Goal: Task Accomplishment & Management: Use online tool/utility

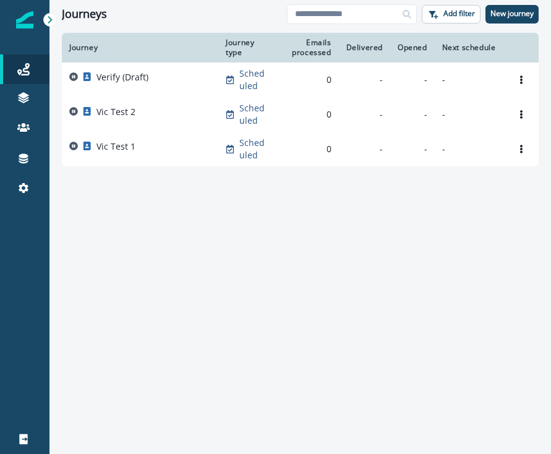
drag, startPoint x: 548, startPoint y: 110, endPoint x: 559, endPoint y: 108, distance: 10.6
click at [551, 108] on html "A newer version of [DOMAIN_NAME] is available. Refresh your page to load the la…" at bounding box center [275, 227] width 551 height 454
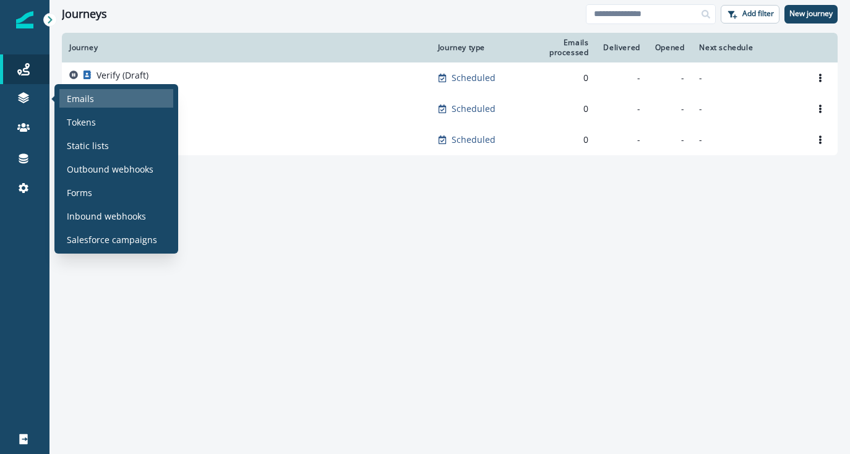
click at [85, 102] on p "Emails" at bounding box center [80, 98] width 27 height 13
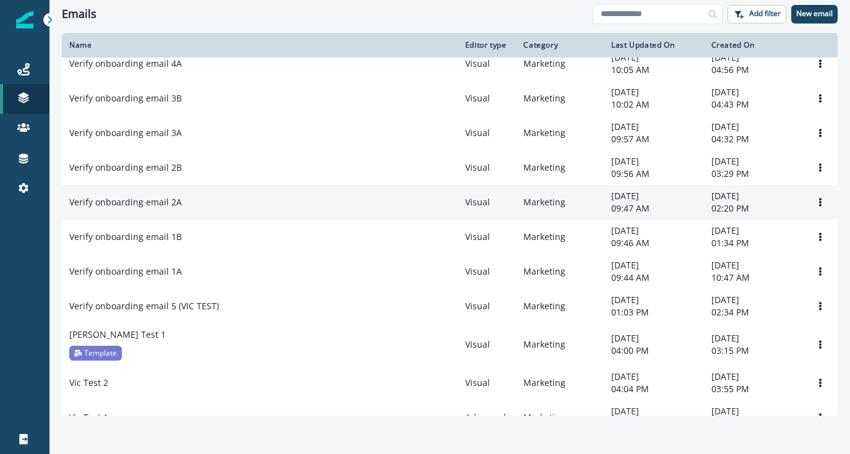
scroll to position [213, 0]
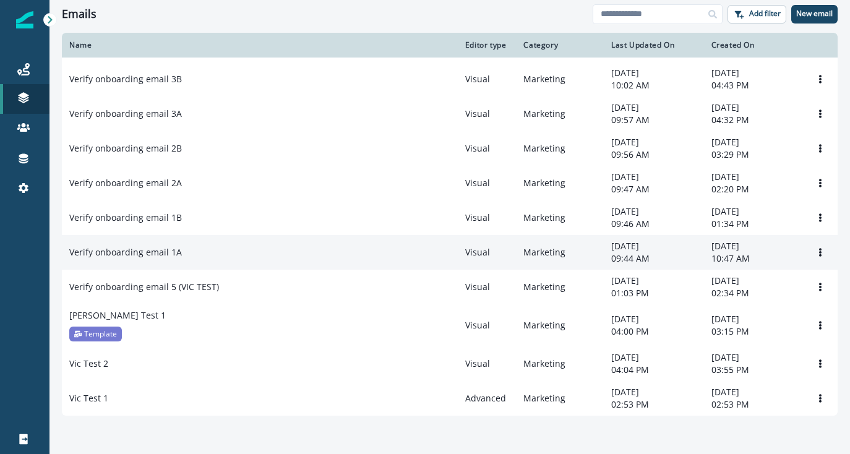
click at [189, 246] on div "Verify onboarding email 1A" at bounding box center [259, 252] width 381 height 12
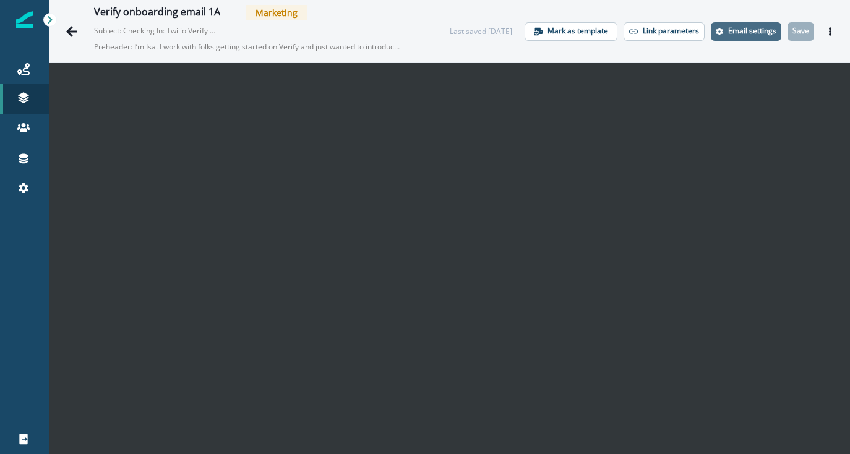
click at [551, 31] on p "Email settings" at bounding box center [752, 31] width 48 height 9
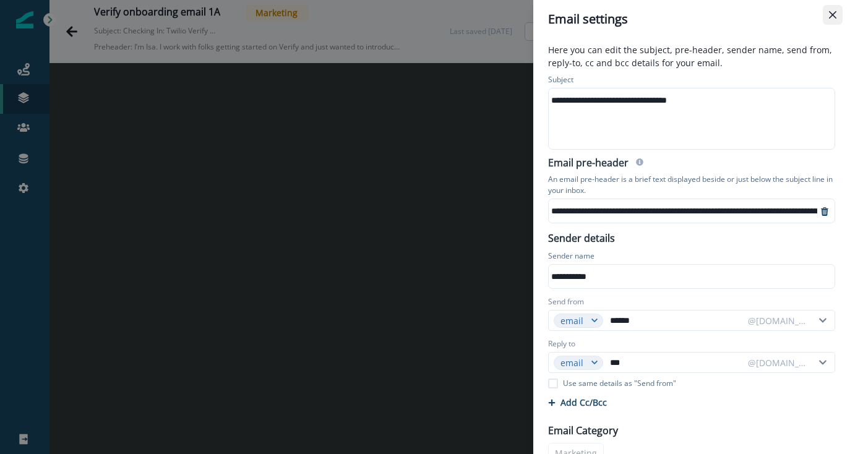
click at [551, 11] on button "Close" at bounding box center [833, 15] width 20 height 20
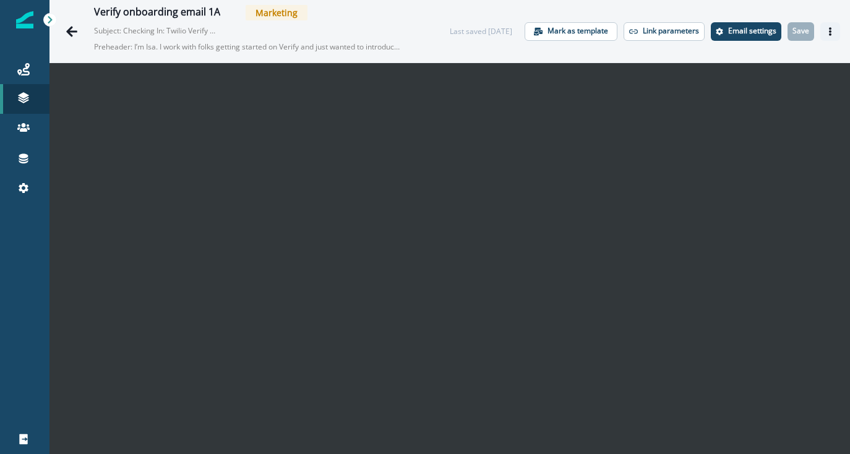
click at [551, 29] on icon "Actions" at bounding box center [830, 31] width 9 height 9
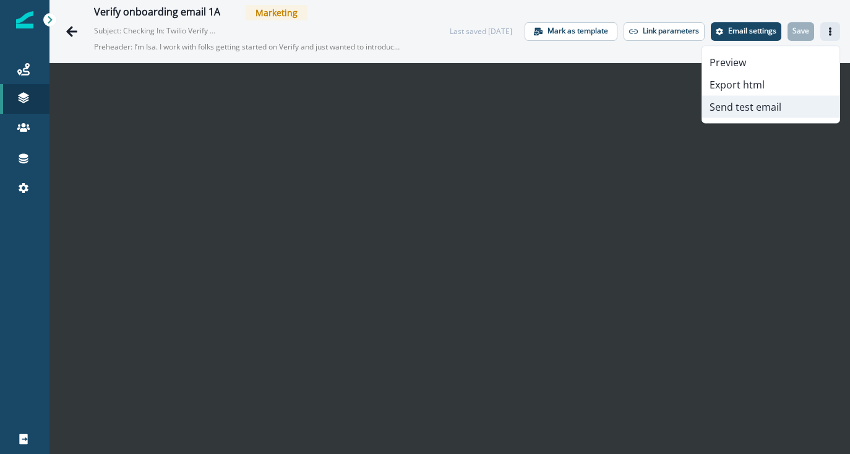
click at [551, 103] on button "Send test email" at bounding box center [770, 107] width 137 height 22
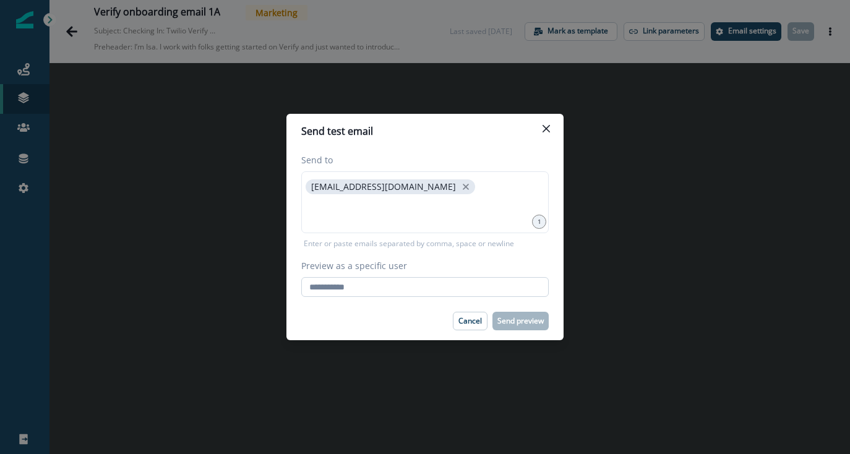
click at [384, 286] on input "Preview as a specific user" at bounding box center [425, 287] width 248 height 20
type input "**********"
click at [397, 316] on div "Cancel Send preview" at bounding box center [425, 321] width 248 height 19
click at [507, 322] on p "Send preview" at bounding box center [521, 321] width 46 height 9
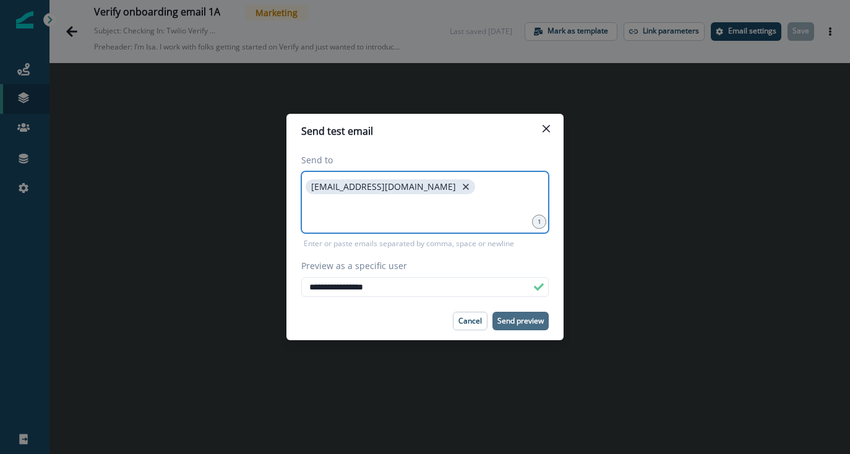
click at [460, 186] on icon "close" at bounding box center [465, 186] width 11 height 11
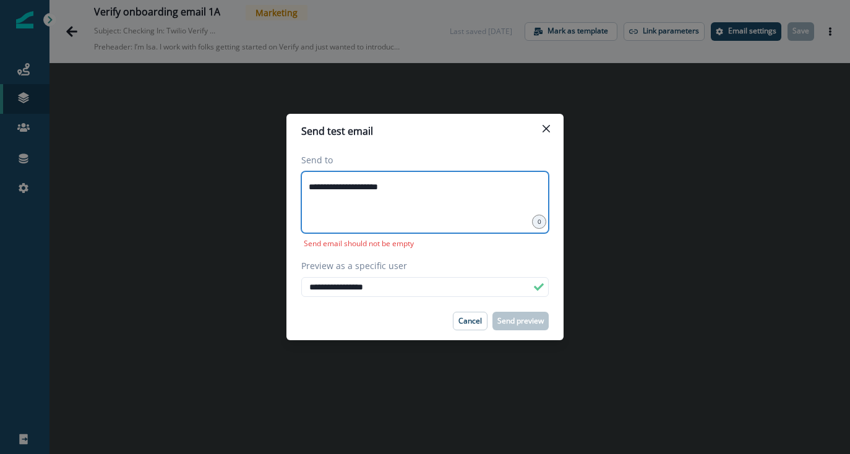
type input "**********"
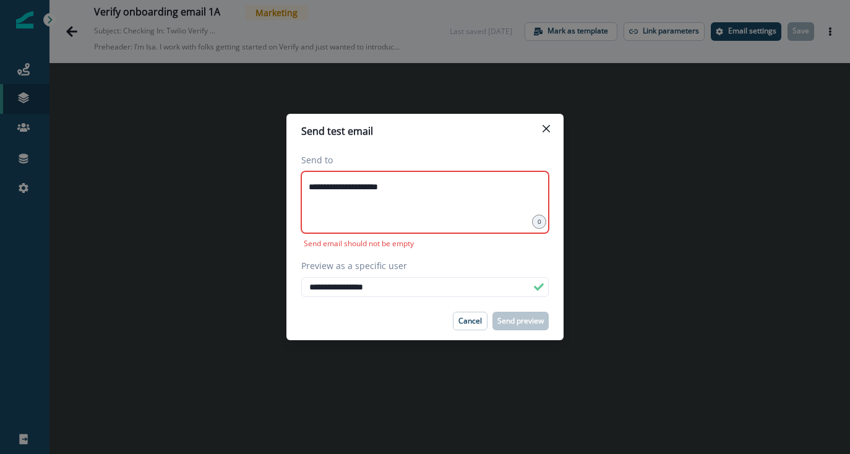
click at [460, 200] on div "**********" at bounding box center [425, 202] width 248 height 62
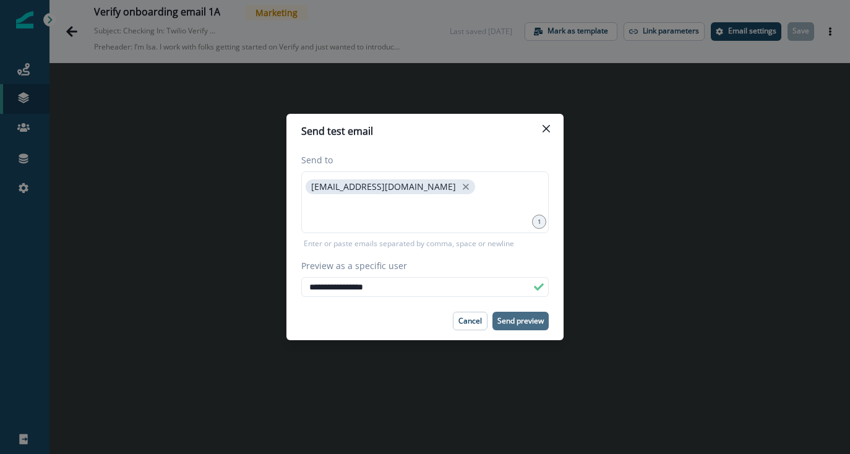
click at [522, 319] on p "Send preview" at bounding box center [521, 321] width 46 height 9
click at [545, 120] on button "Close" at bounding box center [546, 129] width 20 height 20
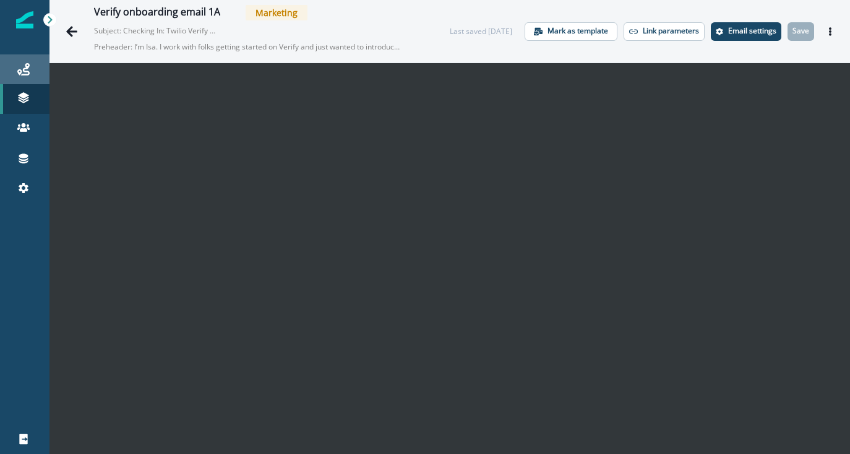
click at [28, 65] on icon at bounding box center [23, 69] width 12 height 12
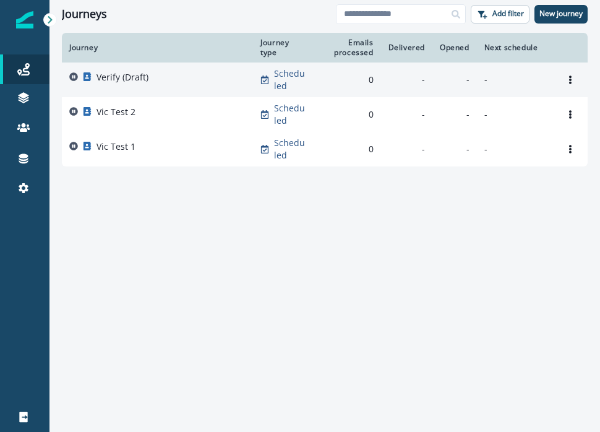
click at [168, 86] on div "Verify (Draft)" at bounding box center [157, 79] width 176 height 17
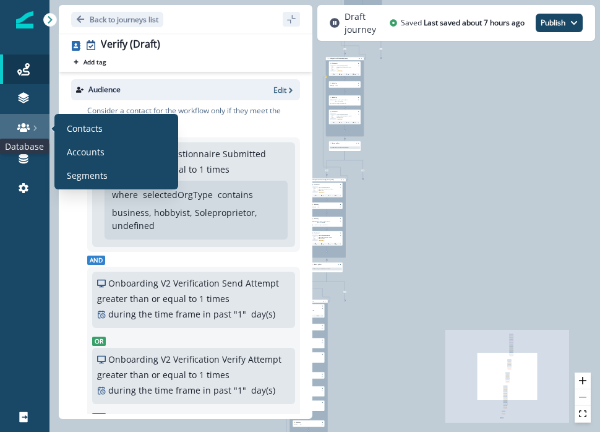
click at [22, 126] on icon at bounding box center [23, 127] width 12 height 9
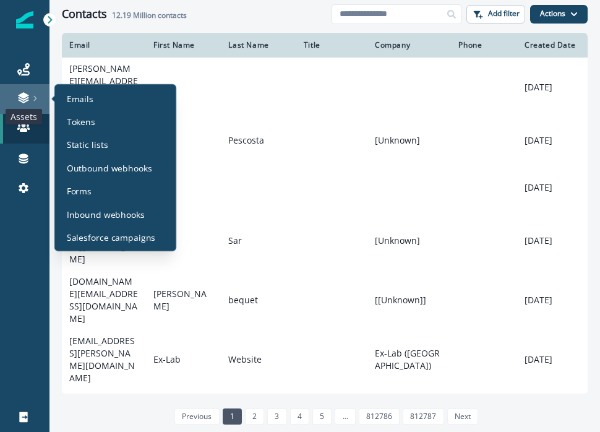
click at [22, 98] on icon at bounding box center [23, 99] width 11 height 4
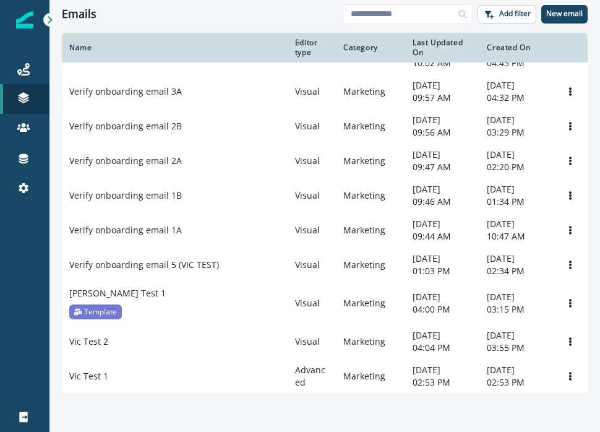
scroll to position [398, 0]
click at [117, 213] on td "Verify onboarding email 1A" at bounding box center [175, 230] width 226 height 35
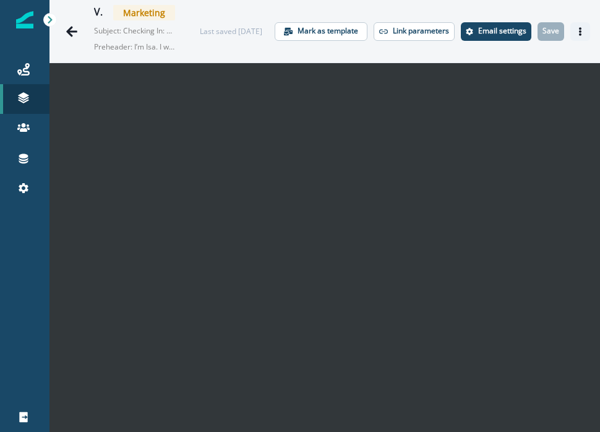
click at [551, 32] on icon "Actions" at bounding box center [580, 31] width 2 height 9
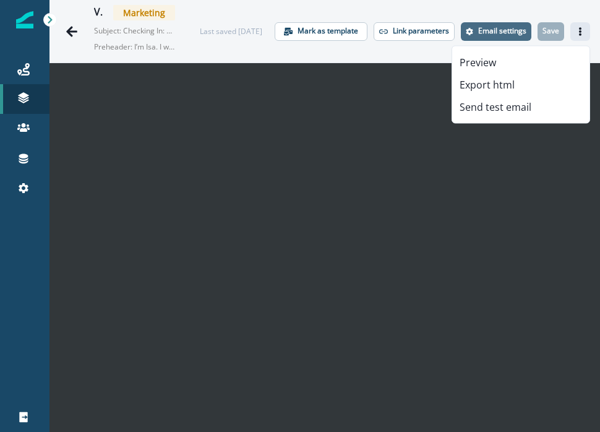
click at [514, 29] on p "Email settings" at bounding box center [502, 31] width 48 height 9
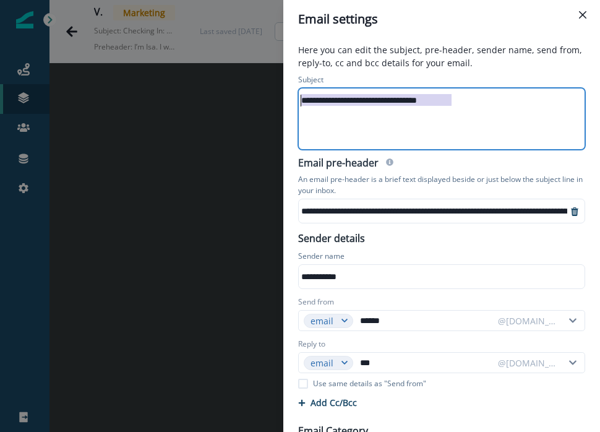
drag, startPoint x: 472, startPoint y: 106, endPoint x: 295, endPoint y: 103, distance: 177.0
click at [295, 103] on div "**********" at bounding box center [442, 112] width 302 height 80
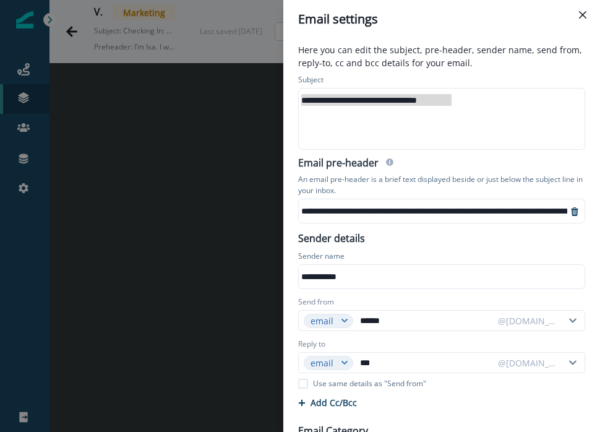
click at [382, 71] on p "Here you can edit the subject, pre-header, sender name, send from, reply-to, cc…" at bounding box center [442, 57] width 302 height 28
click at [382, 96] on div "**********" at bounding box center [441, 100] width 284 height 19
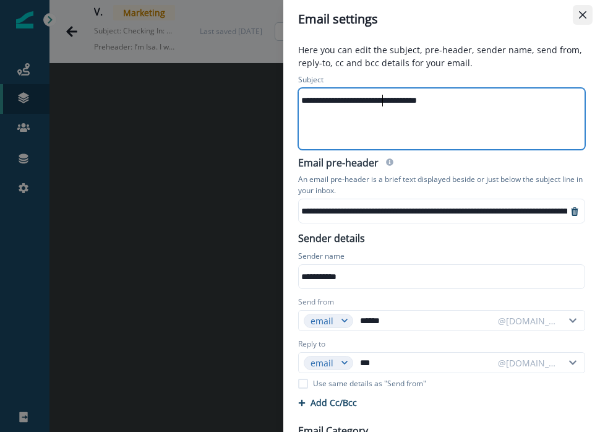
click at [551, 12] on button "Close" at bounding box center [583, 15] width 20 height 20
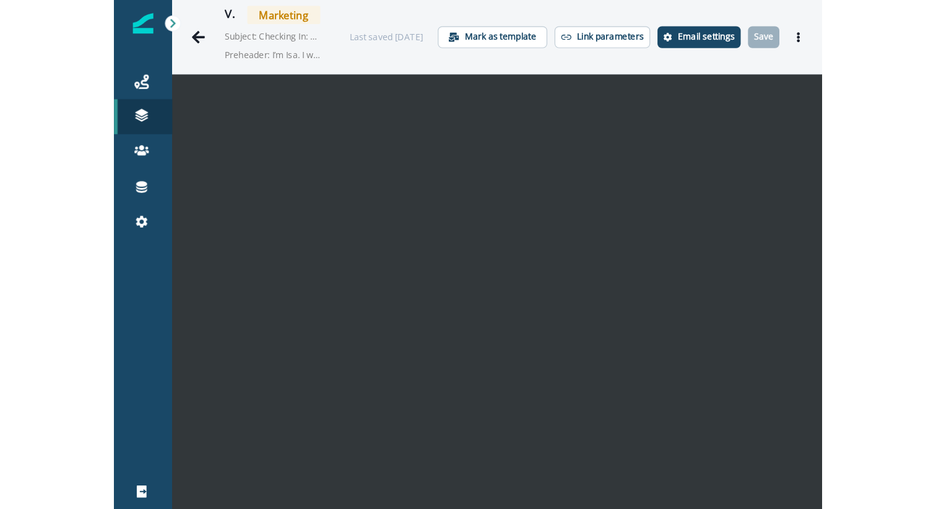
scroll to position [20, 0]
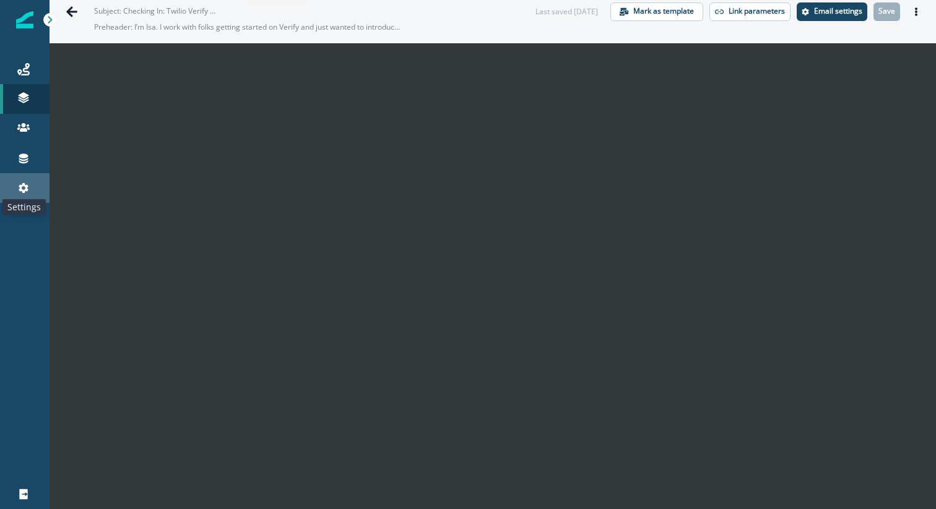
click at [22, 187] on icon at bounding box center [23, 188] width 12 height 12
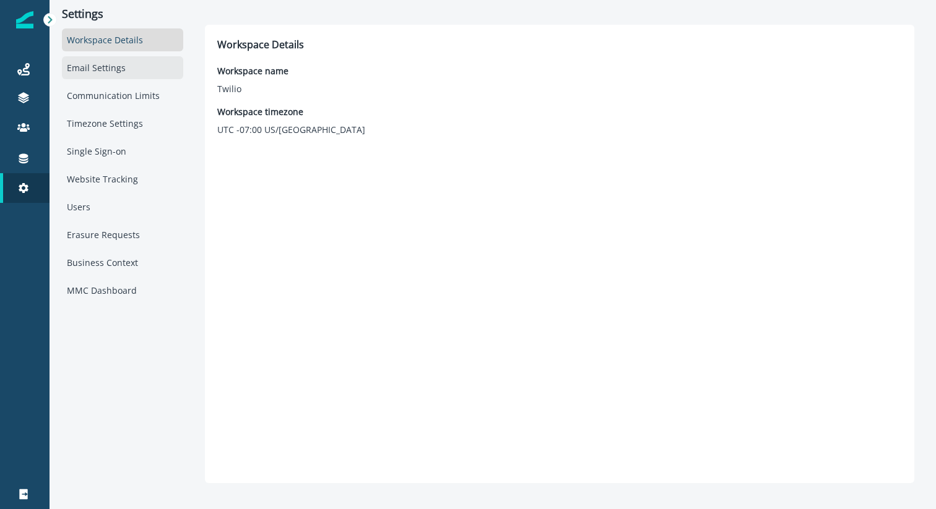
click at [127, 72] on div "Email Settings" at bounding box center [122, 67] width 121 height 23
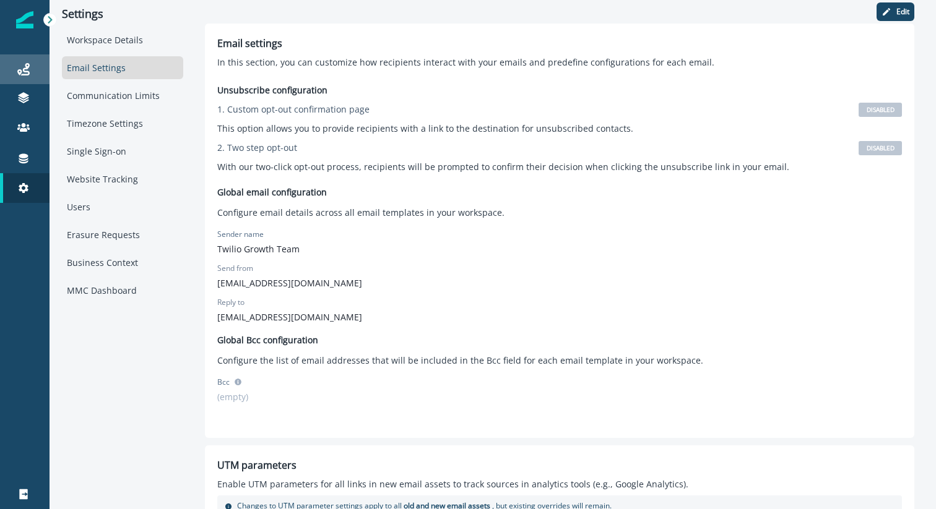
click at [17, 72] on div "Journeys" at bounding box center [25, 69] width 40 height 15
